Goal: Transaction & Acquisition: Purchase product/service

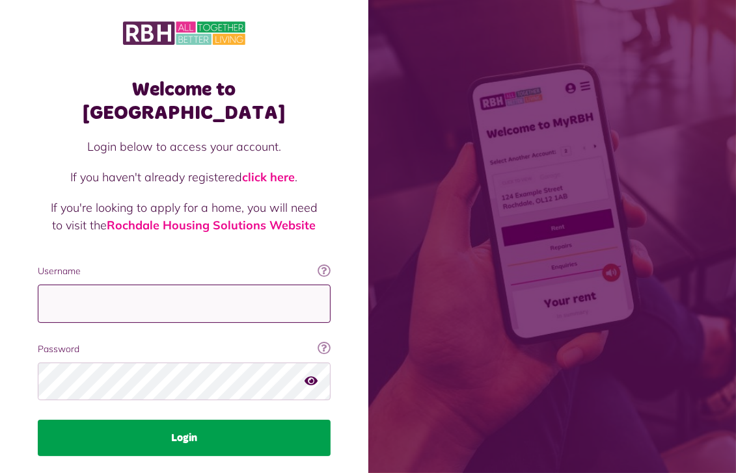
type input "**********"
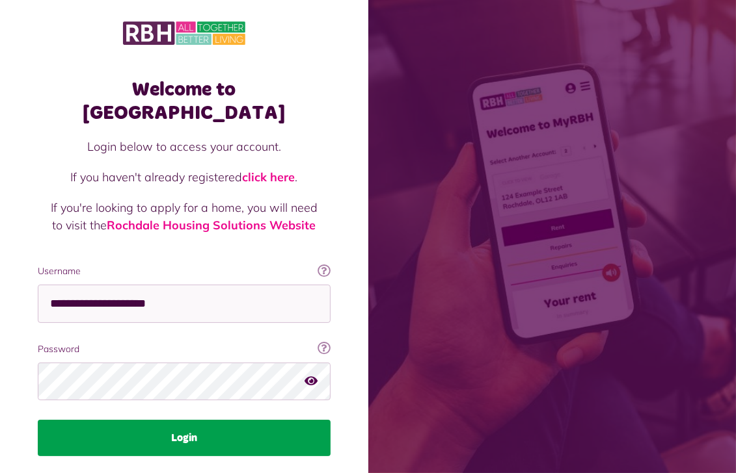
click at [182, 420] on button "Login" at bounding box center [184, 438] width 293 height 36
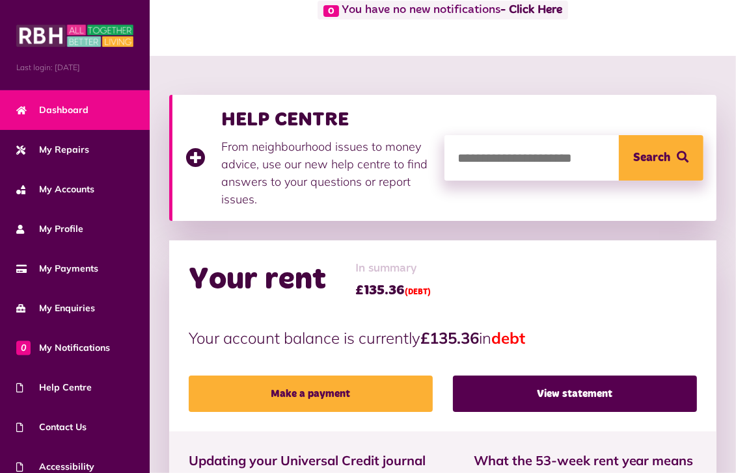
scroll to position [130, 0]
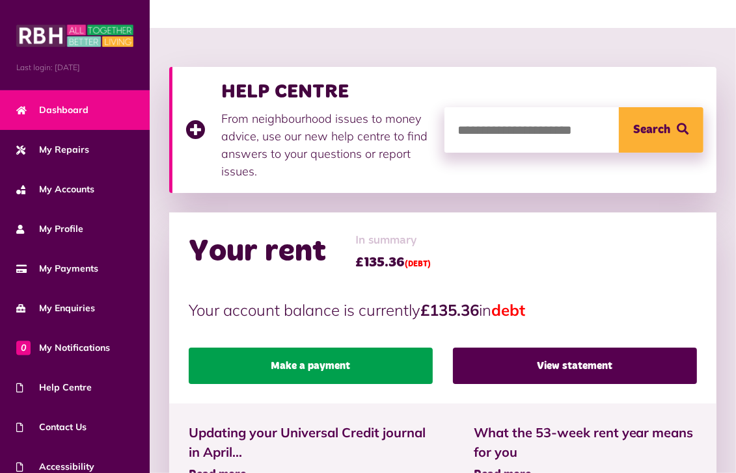
click at [313, 361] on link "Make a payment" at bounding box center [311, 366] width 244 height 36
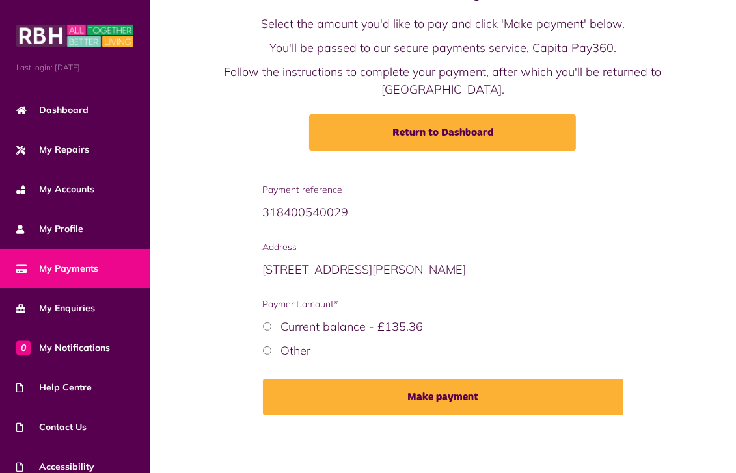
scroll to position [65, 0]
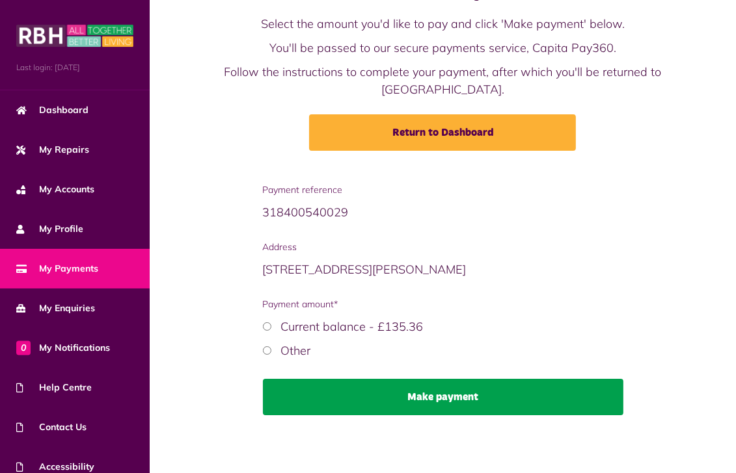
click at [436, 393] on button "Make payment" at bounding box center [443, 397] width 360 height 36
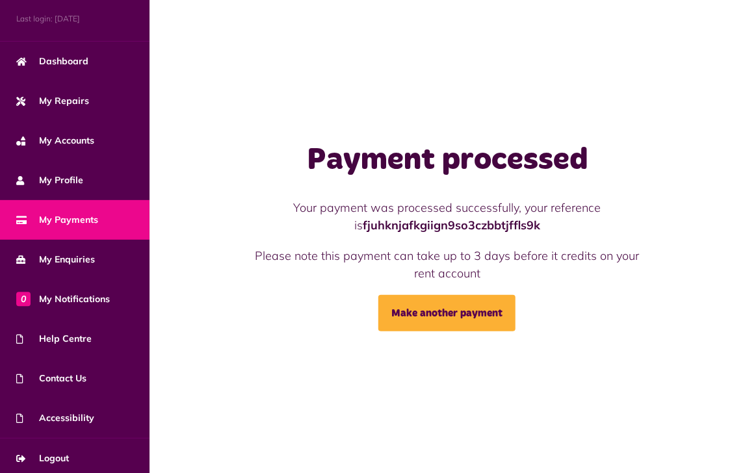
scroll to position [52, 0]
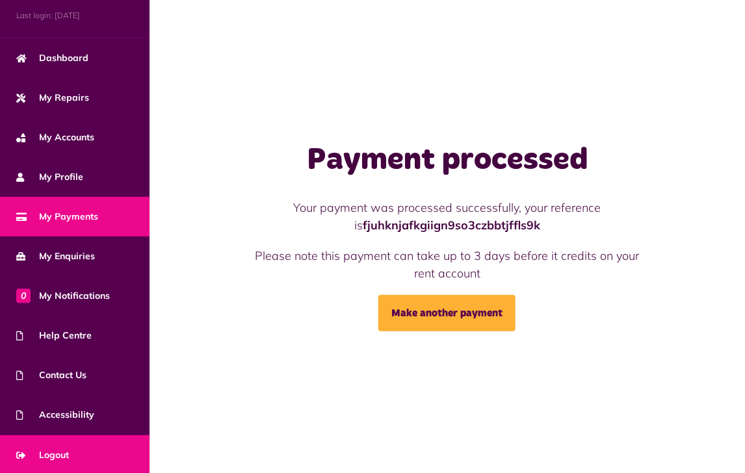
click at [53, 451] on span "Logout" at bounding box center [42, 456] width 53 height 14
